Goal: Task Accomplishment & Management: Manage account settings

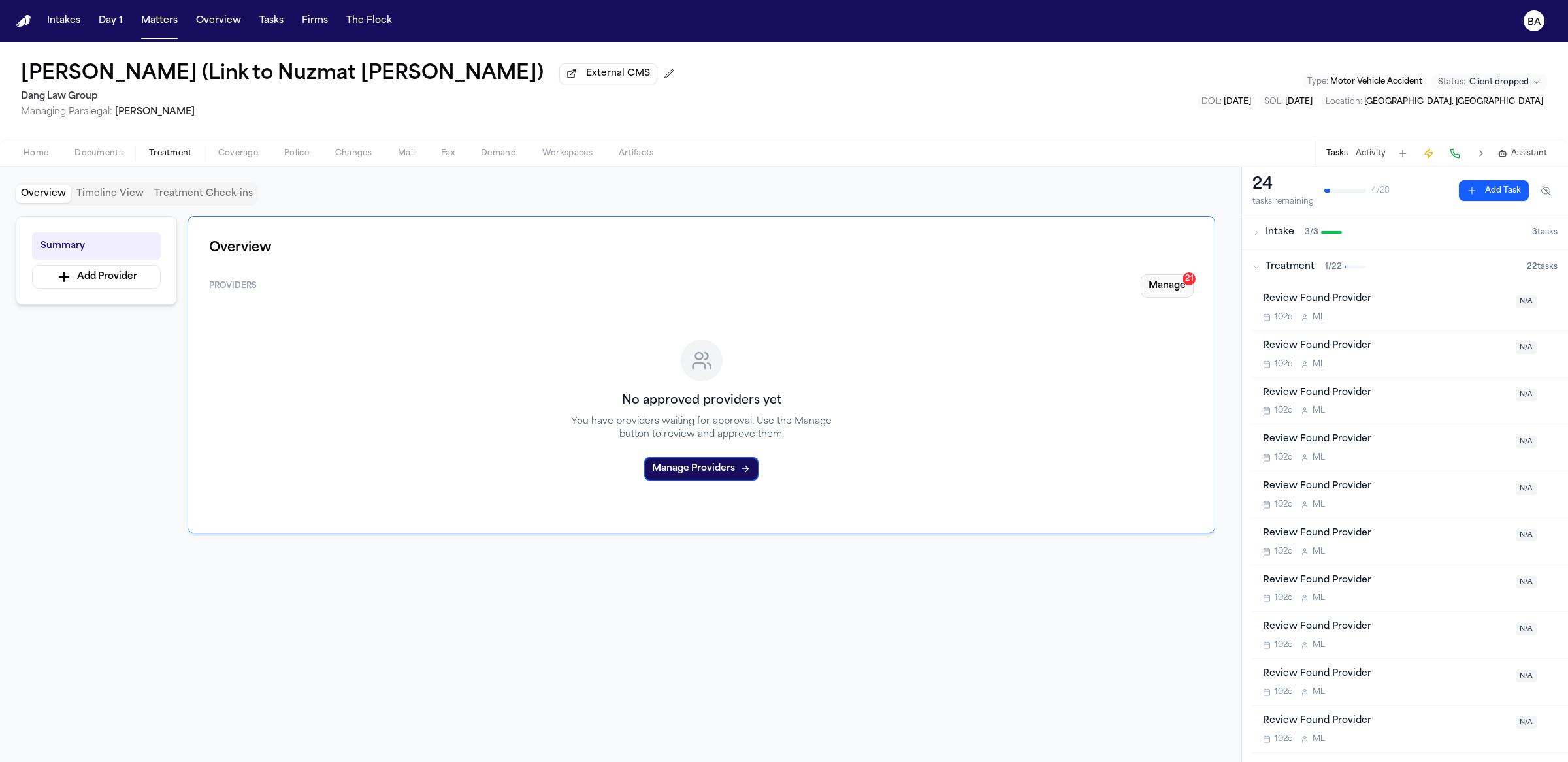
click at [1159, 290] on button "Manage 21" at bounding box center [1166, 286] width 53 height 24
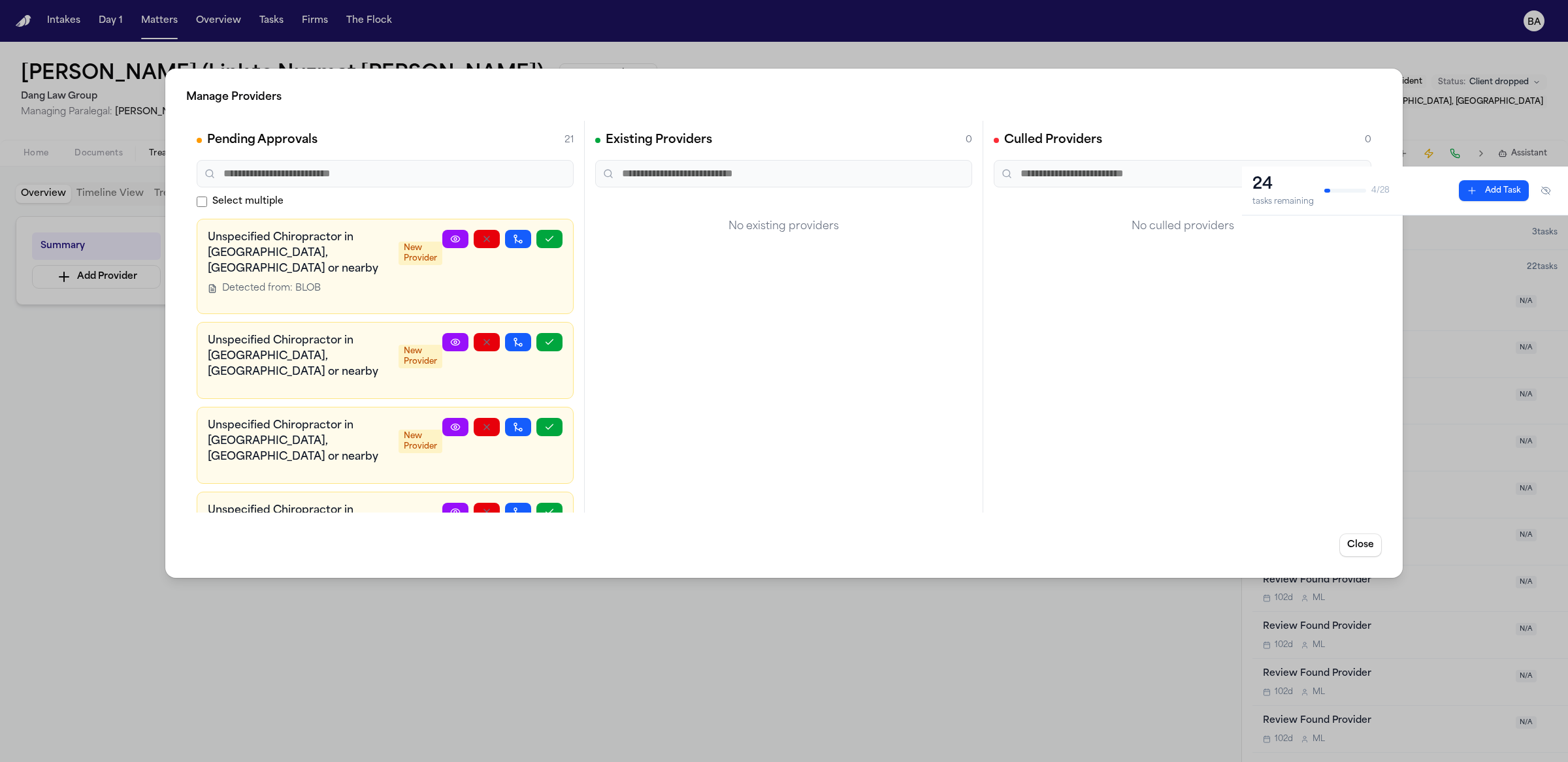
click at [804, 281] on div "Existing Providers 0 No existing providers" at bounding box center [784, 317] width 398 height 392
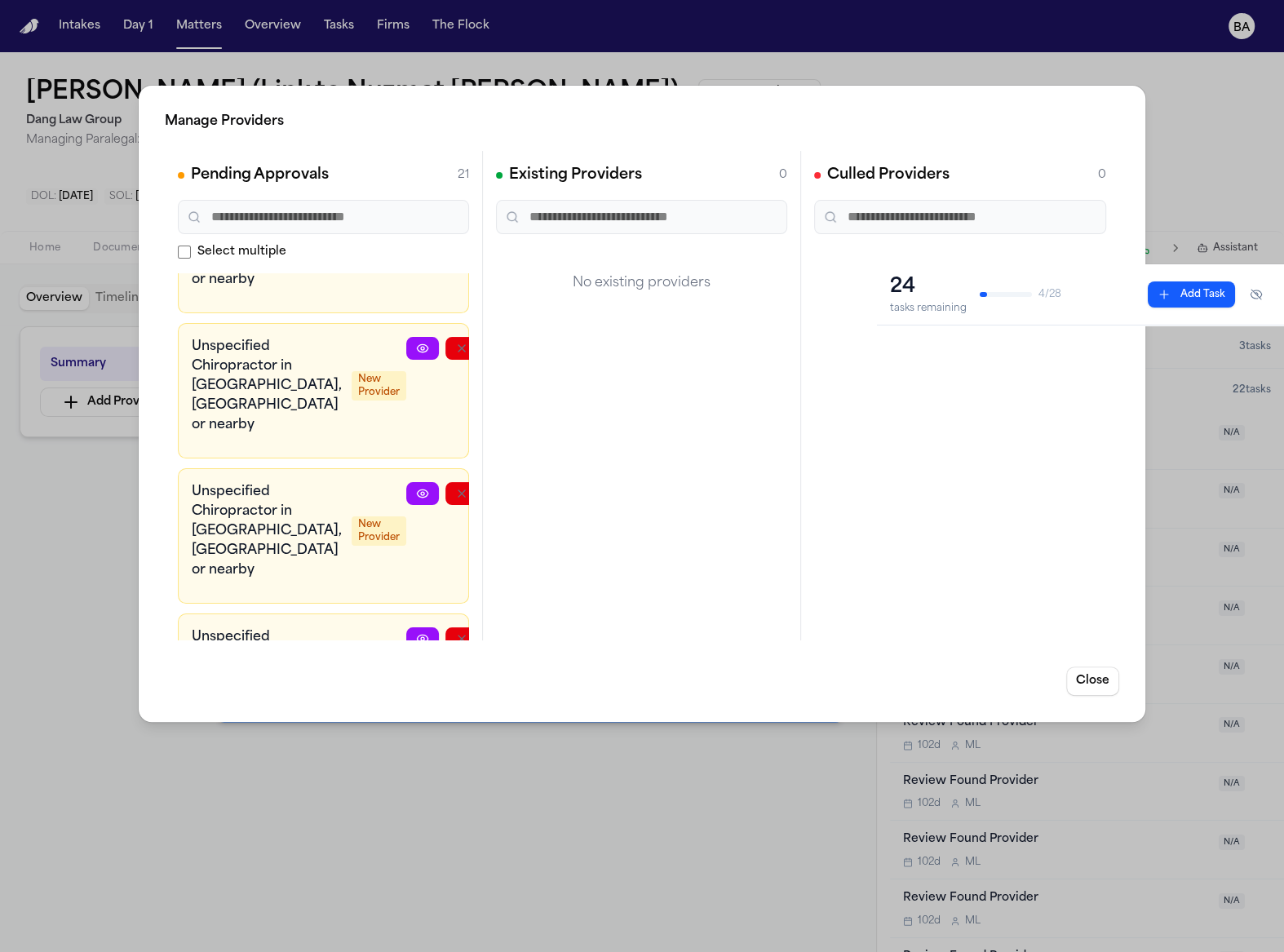
scroll to position [669, 0]
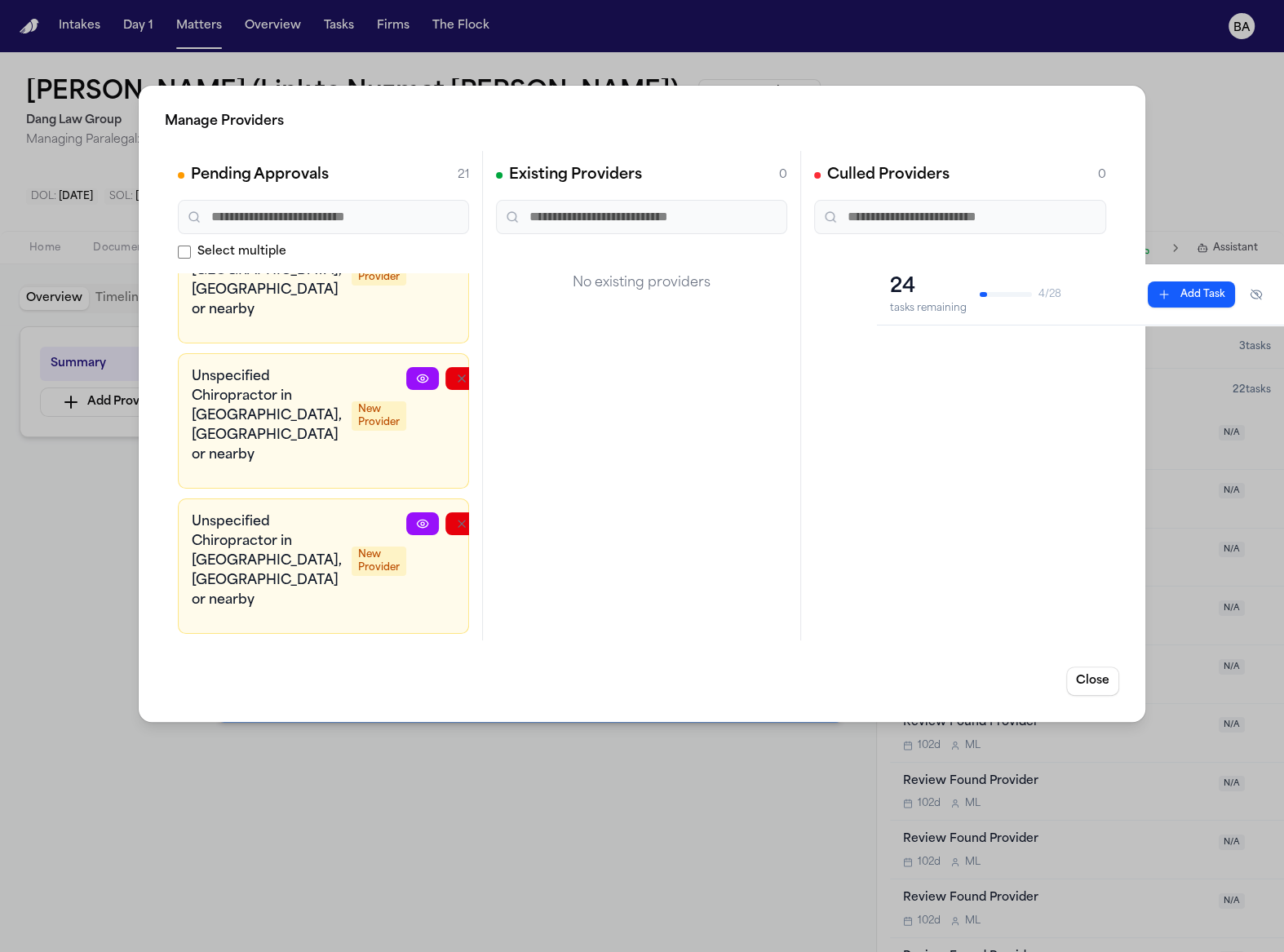
click at [57, 509] on div "Manage Providers Pending Approvals 21 Select multiple Unspecified Chiropractor …" at bounding box center [642, 476] width 1284 height 952
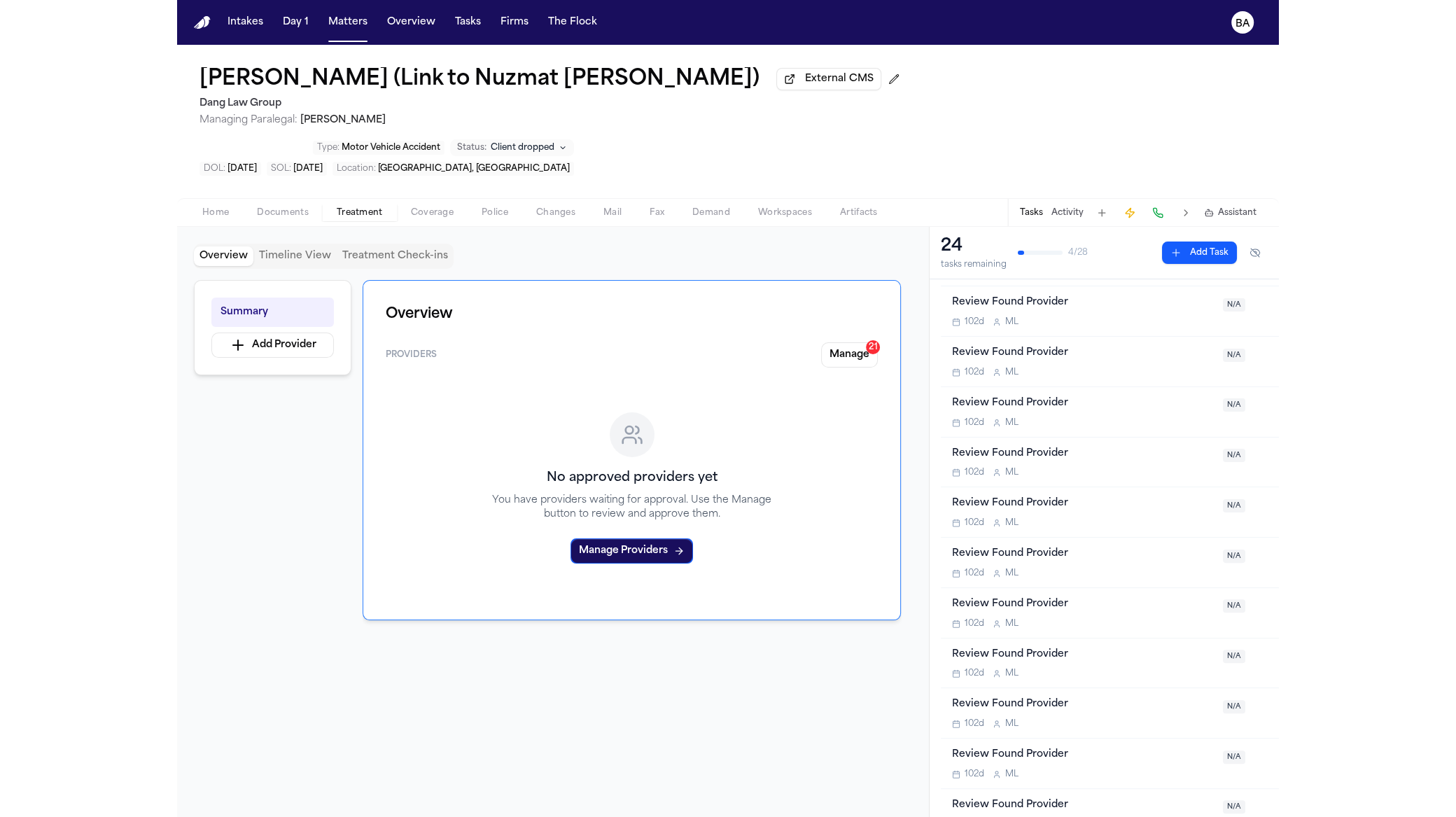
scroll to position [0, 0]
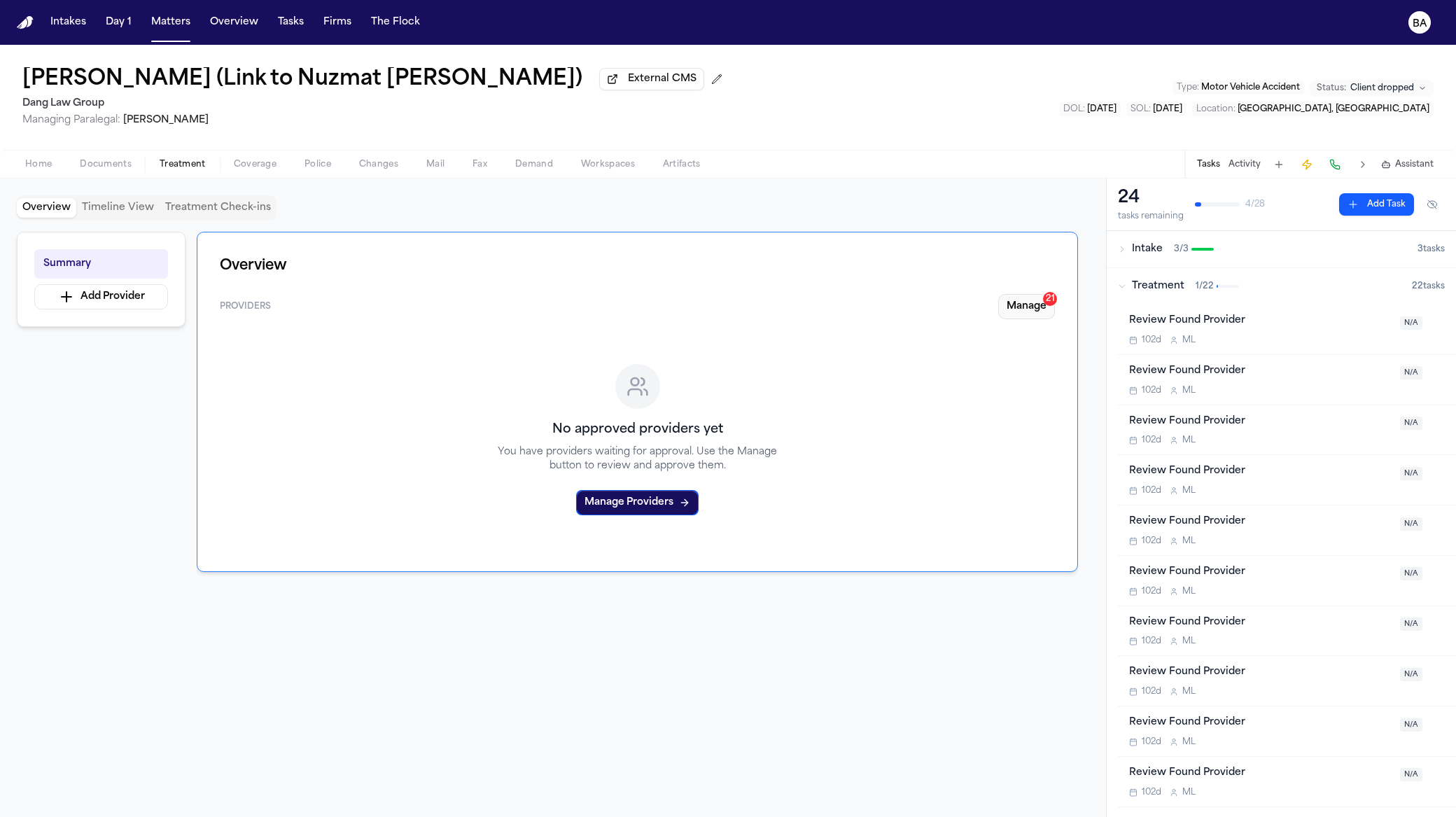
click at [1055, 302] on div "21" at bounding box center [1050, 298] width 14 height 14
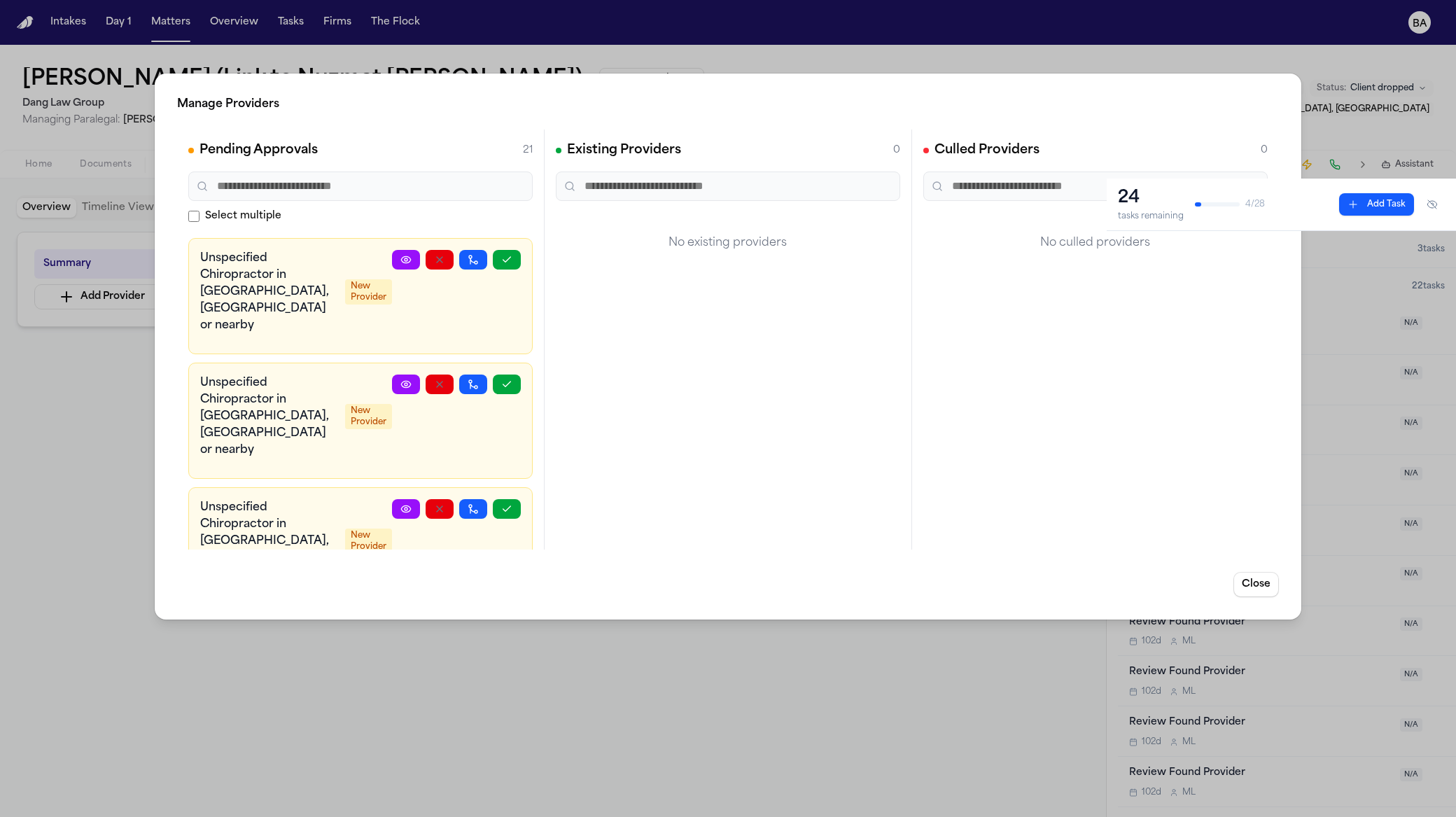
scroll to position [1595, 0]
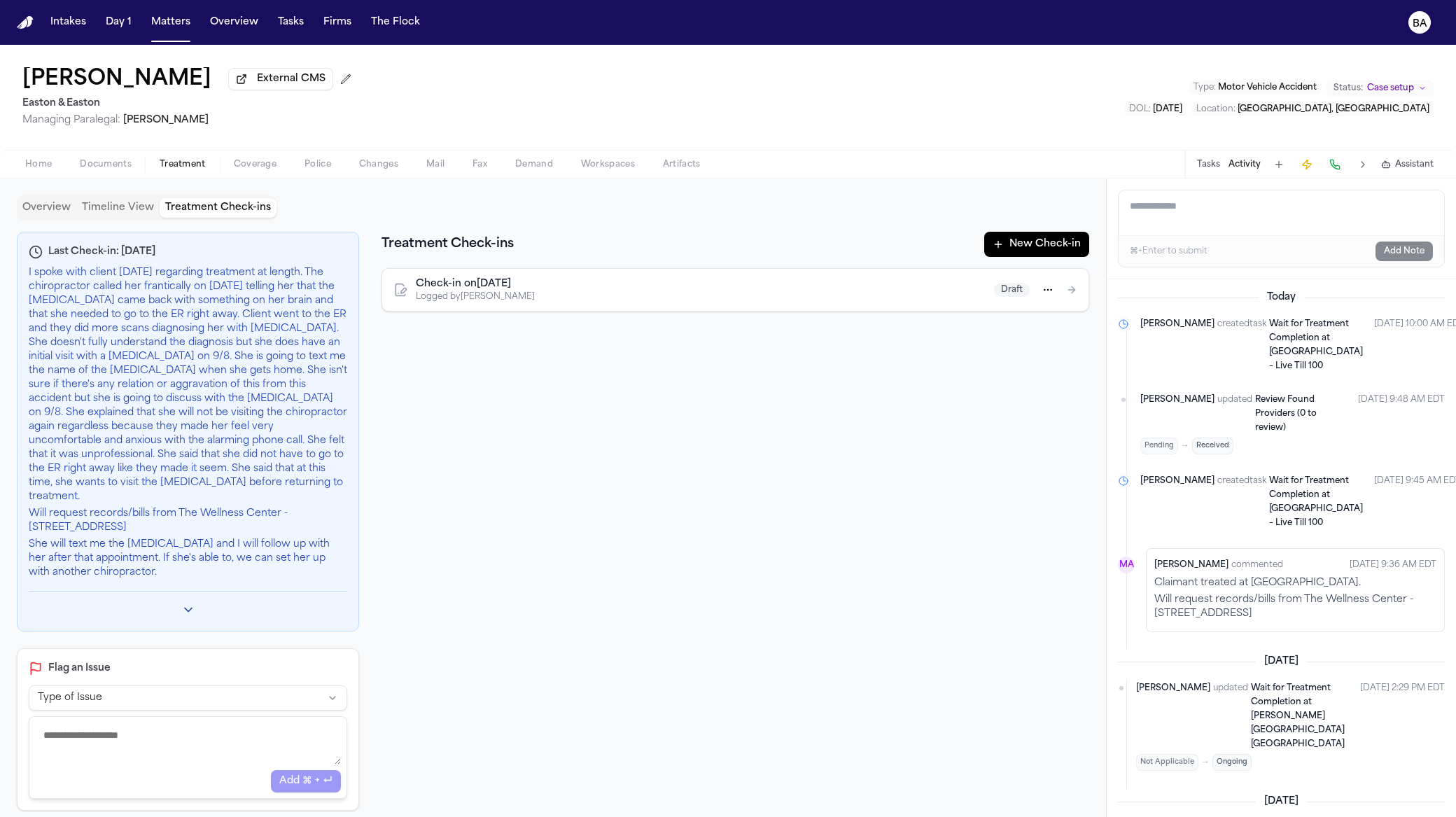
scroll to position [39, 0]
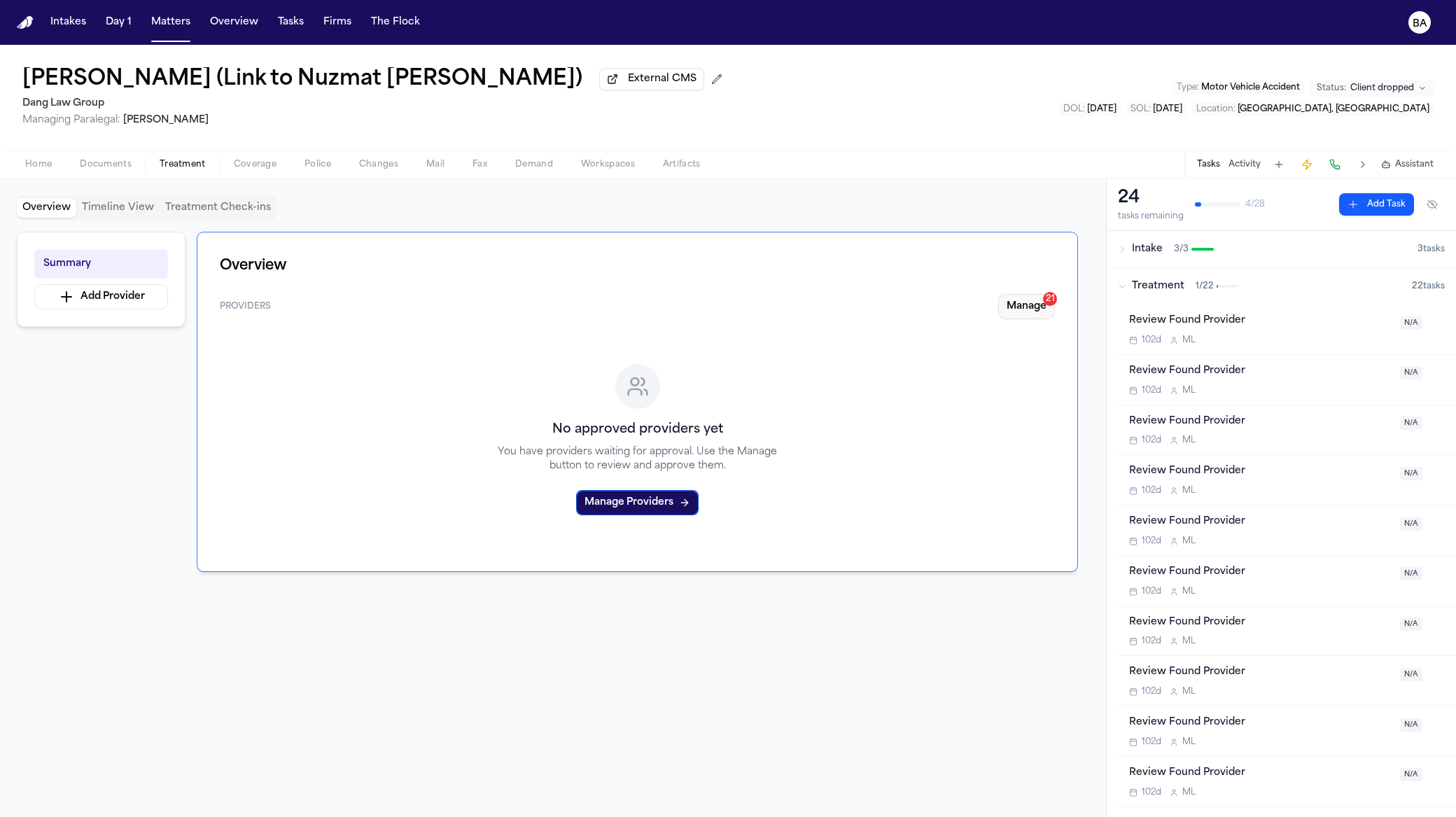
click at [1028, 309] on button "Manage 21" at bounding box center [1026, 307] width 56 height 25
